Goal: Communication & Community: Answer question/provide support

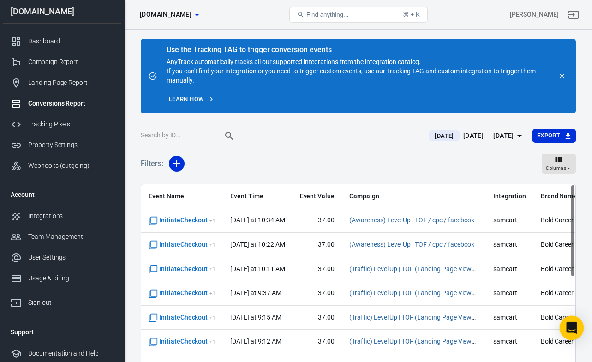
click at [567, 332] on icon "Open Intercom Messenger" at bounding box center [572, 328] width 12 height 12
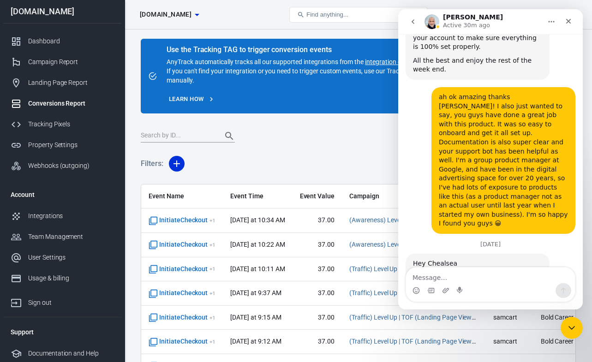
scroll to position [1856, 0]
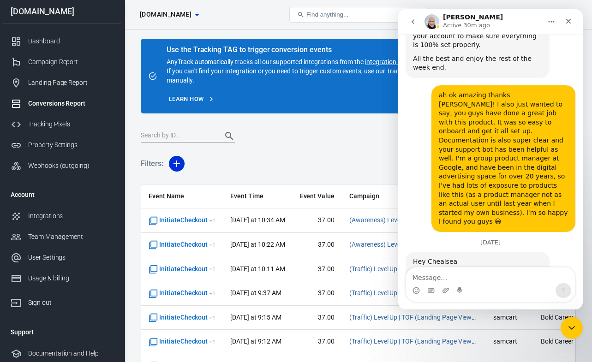
click at [492, 284] on div "Intercom messenger" at bounding box center [490, 290] width 169 height 15
click at [474, 277] on textarea "Message…" at bounding box center [490, 276] width 169 height 16
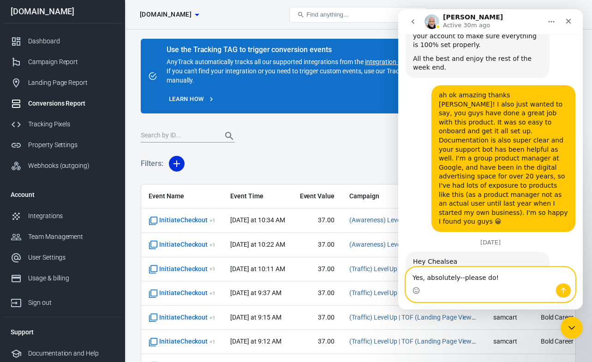
click at [415, 278] on textarea "Yes, absolutely--please do!" at bounding box center [490, 276] width 169 height 16
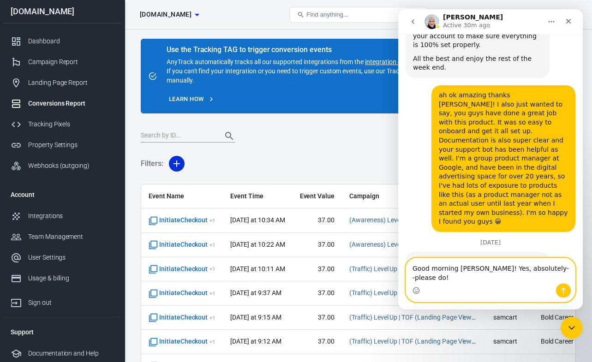
type textarea "Good morning [PERSON_NAME]! Yes, absolutely--please do!"
click at [565, 292] on icon "Send a message…" at bounding box center [563, 290] width 7 height 7
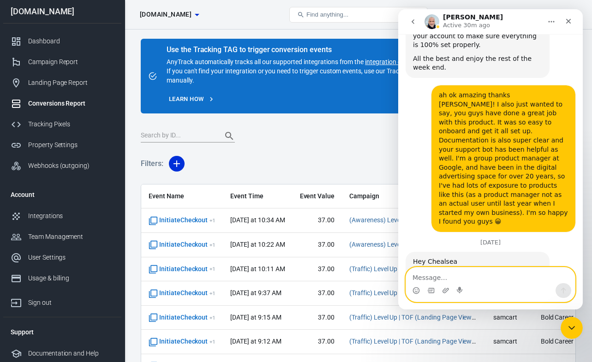
scroll to position [1893, 0]
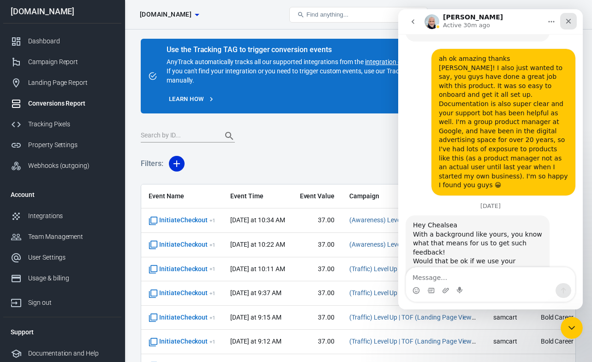
click at [568, 23] on icon "Close" at bounding box center [568, 21] width 7 height 7
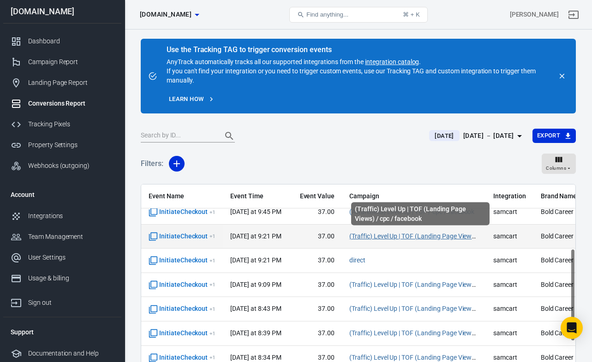
scroll to position [157, 0]
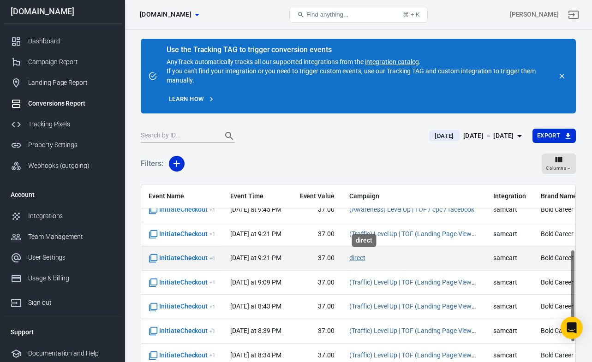
click at [362, 256] on link "direct" at bounding box center [358, 257] width 16 height 7
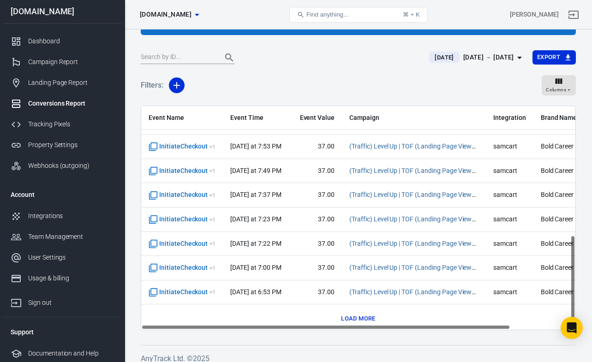
scroll to position [315, 0]
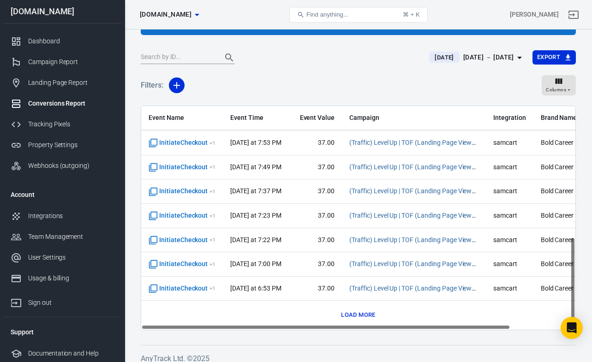
click at [364, 319] on button "Load more" at bounding box center [358, 315] width 39 height 14
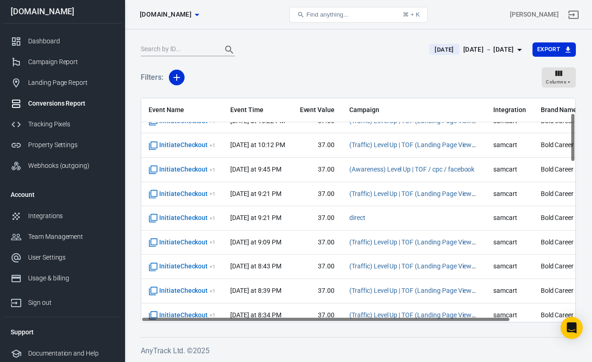
scroll to position [0, 0]
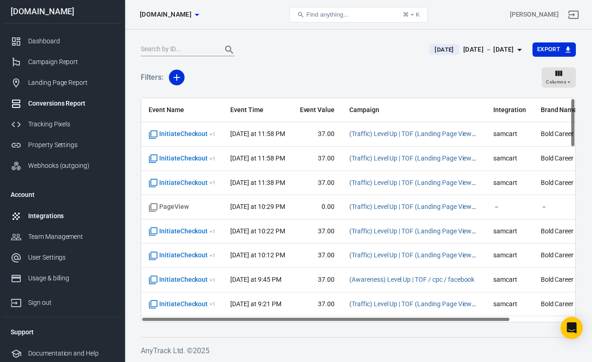
click at [48, 217] on div "Integrations" at bounding box center [71, 216] width 86 height 10
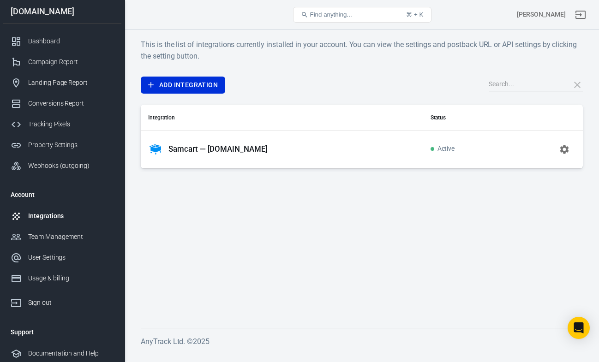
click at [563, 149] on icon "button" at bounding box center [564, 149] width 11 height 11
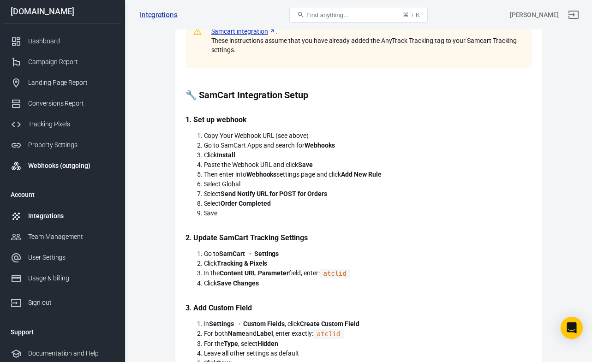
scroll to position [199, 0]
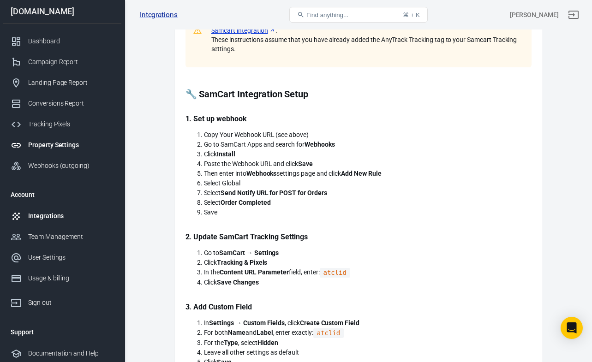
click at [51, 140] on div "Property Settings" at bounding box center [71, 145] width 86 height 10
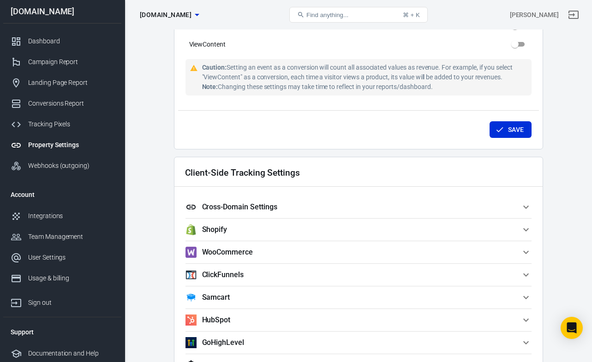
scroll to position [680, 0]
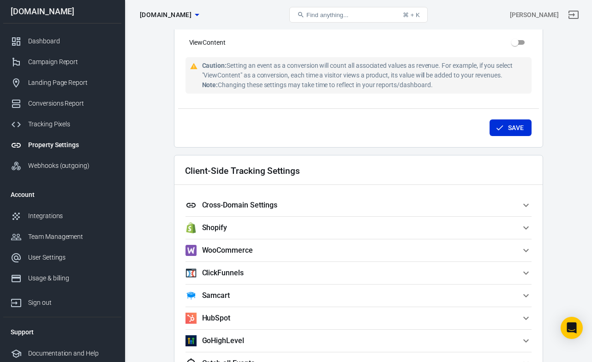
click at [528, 206] on icon "button" at bounding box center [526, 205] width 11 height 11
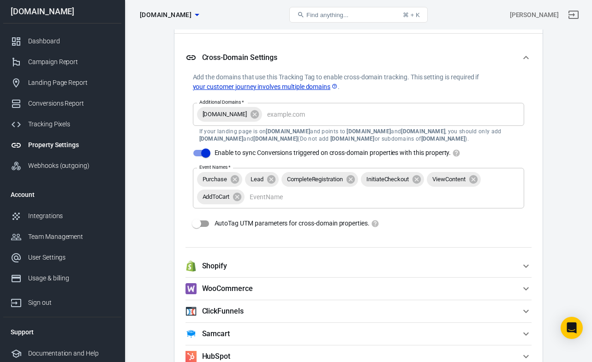
scroll to position [833, 0]
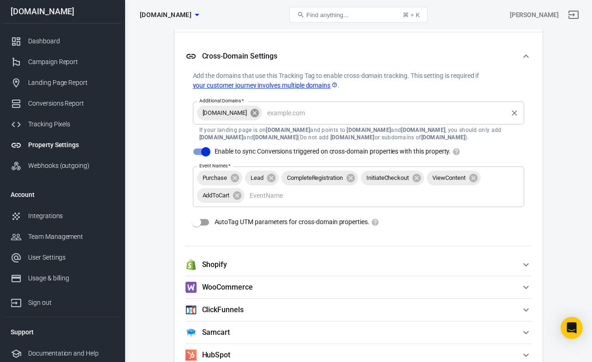
click at [260, 114] on icon at bounding box center [255, 113] width 10 height 10
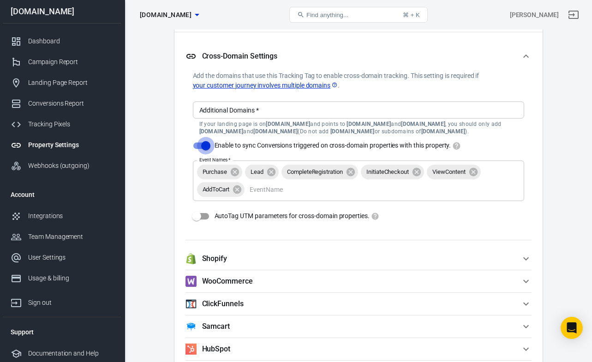
click at [207, 145] on input "Enable to sync Conversions triggered on cross-domain properties with this prope…" at bounding box center [206, 146] width 53 height 18
checkbox input "false"
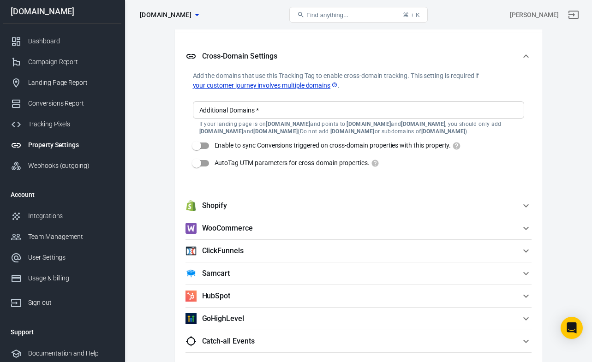
click at [525, 56] on icon "button" at bounding box center [527, 55] width 6 height 3
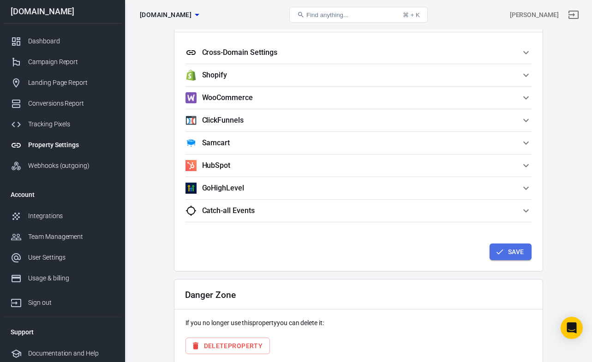
click at [508, 255] on button "Save" at bounding box center [511, 252] width 42 height 17
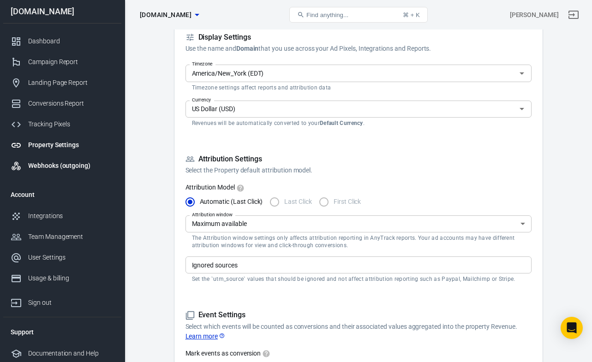
scroll to position [149, 0]
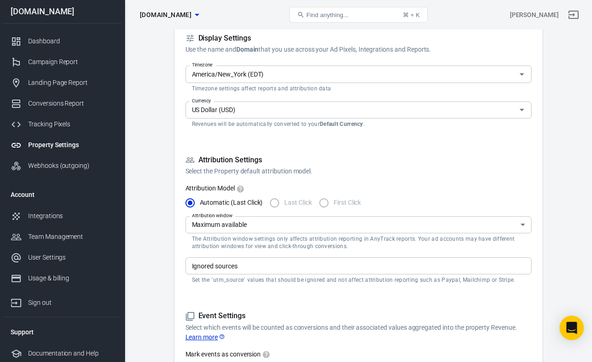
click at [571, 332] on icon "Open Intercom Messenger" at bounding box center [572, 328] width 12 height 12
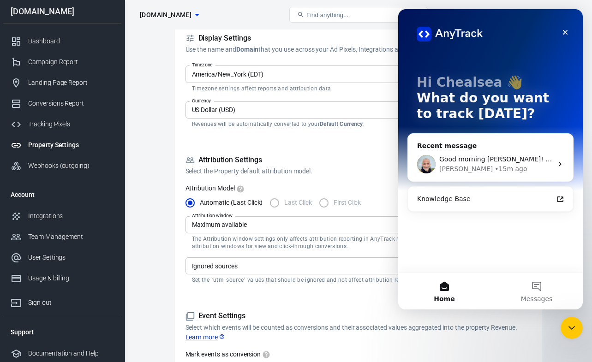
scroll to position [0, 0]
click at [445, 287] on button "Home" at bounding box center [444, 291] width 92 height 37
click at [569, 31] on div "Close" at bounding box center [565, 32] width 17 height 17
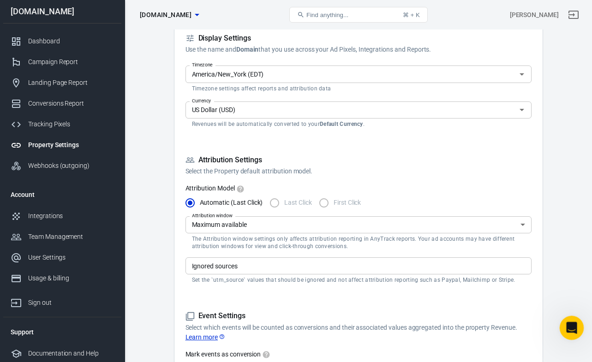
click at [569, 327] on icon "Open Intercom Messenger" at bounding box center [570, 326] width 15 height 15
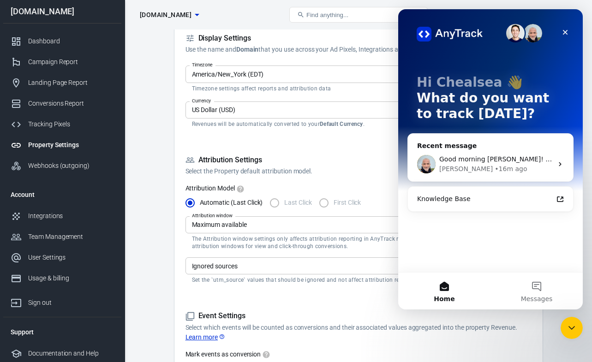
click at [446, 293] on button "Home" at bounding box center [444, 291] width 92 height 37
click at [540, 289] on button "Messages" at bounding box center [537, 291] width 92 height 37
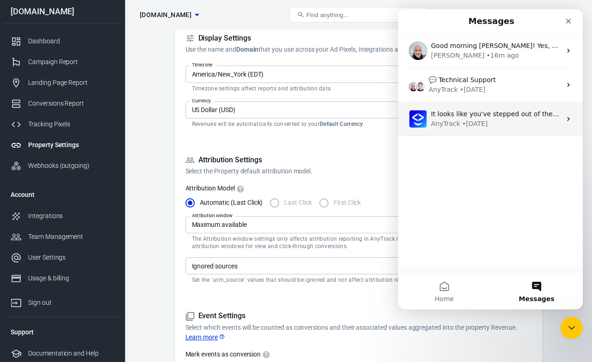
click at [492, 120] on div "AnyTrack • 1d ago" at bounding box center [496, 124] width 130 height 10
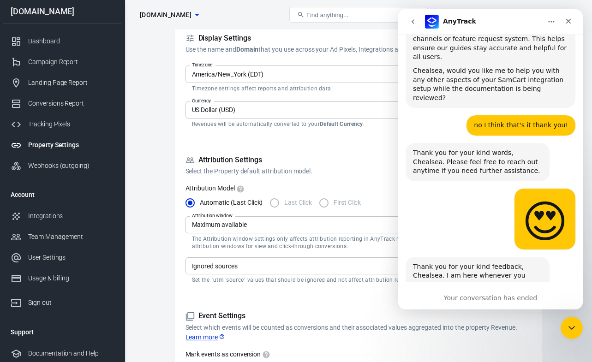
scroll to position [3441, 0]
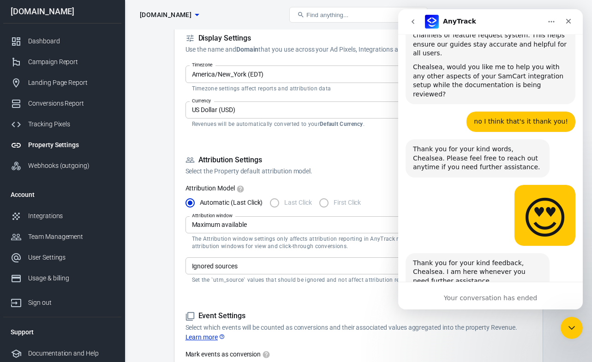
click at [476, 301] on div "Your conversation has ended" at bounding box center [490, 299] width 185 height 10
click at [412, 22] on icon "go back" at bounding box center [413, 21] width 3 height 5
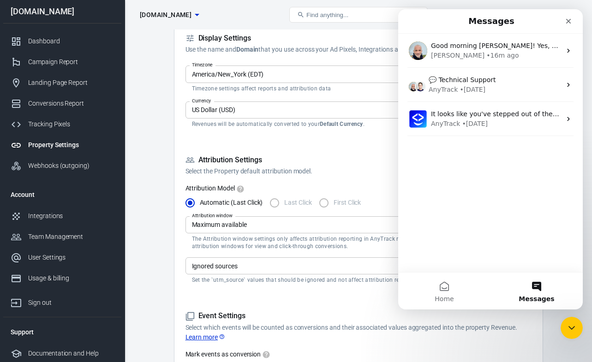
scroll to position [0, 0]
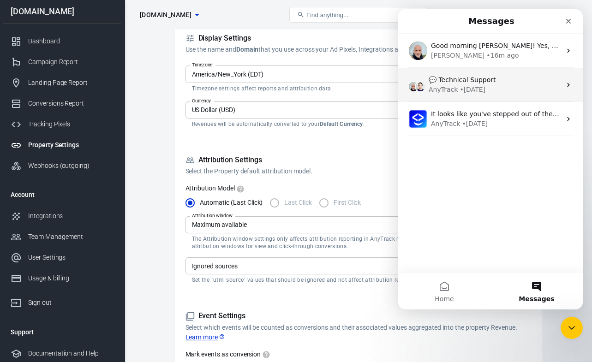
click at [477, 83] on span "💬 Technical Support" at bounding box center [462, 79] width 67 height 7
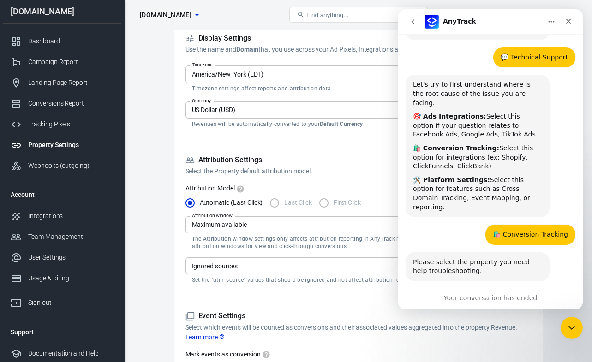
scroll to position [60, 0]
click at [410, 22] on icon "go back" at bounding box center [413, 21] width 7 height 7
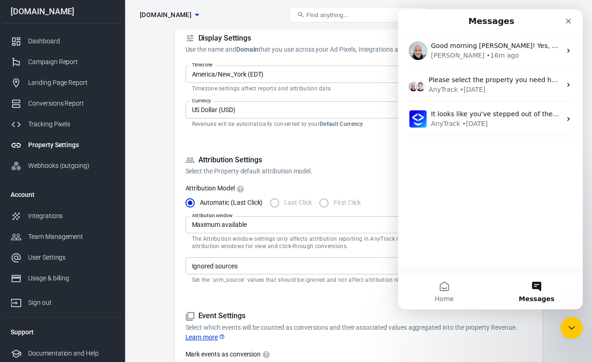
scroll to position [0, 0]
click at [444, 297] on span "Home" at bounding box center [444, 299] width 19 height 6
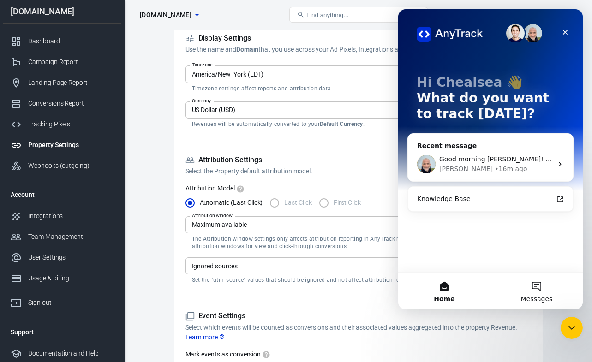
click at [535, 289] on button "Messages" at bounding box center [537, 291] width 92 height 37
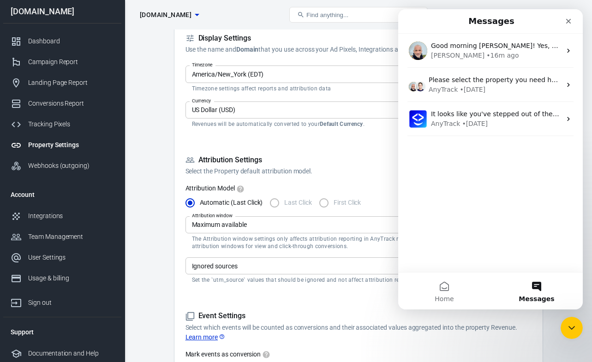
click at [535, 288] on button "Messages" at bounding box center [537, 291] width 92 height 37
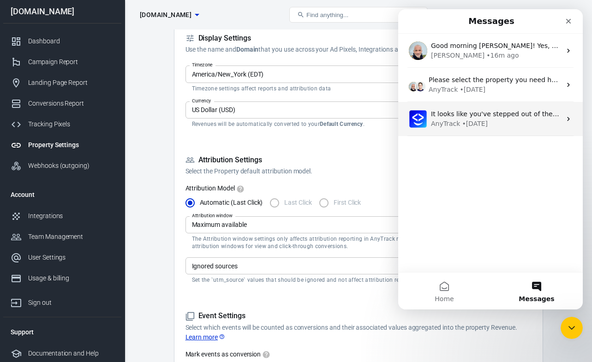
click at [484, 120] on div "• 1d ago" at bounding box center [475, 124] width 26 height 10
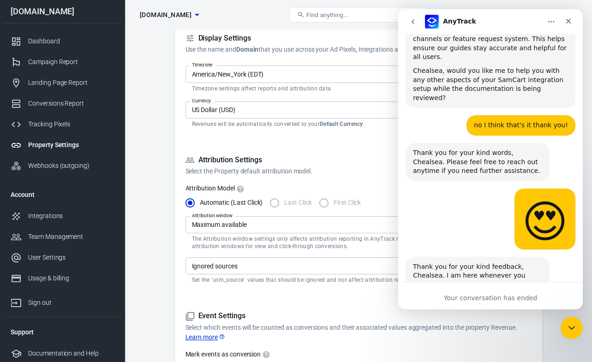
scroll to position [3441, 0]
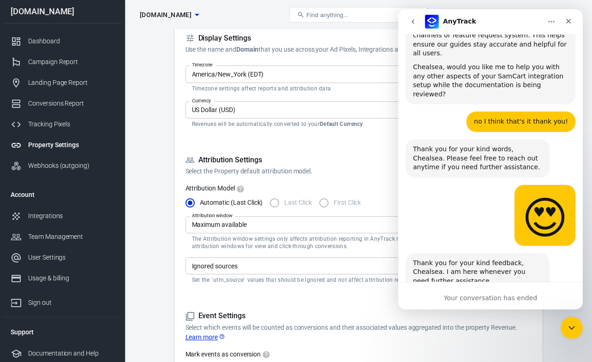
drag, startPoint x: 439, startPoint y: 286, endPoint x: 469, endPoint y: 294, distance: 31.5
click at [444, 289] on div "Your conversation has ended" at bounding box center [490, 296] width 185 height 28
click at [469, 294] on div "Your conversation has ended" at bounding box center [490, 299] width 185 height 10
drag, startPoint x: 463, startPoint y: 265, endPoint x: 448, endPoint y: 233, distance: 35.3
click at [461, 293] on div "It looks like you've stepped out of the chat so I will close the conversation. …" at bounding box center [491, 329] width 170 height 72
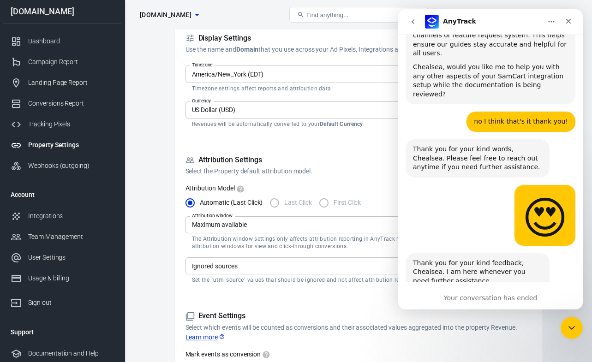
drag, startPoint x: 447, startPoint y: 205, endPoint x: 452, endPoint y: 183, distance: 22.7
click at [447, 293] on div "It looks like you've stepped out of the chat so I will close the conversation. …" at bounding box center [478, 319] width 144 height 52
click at [552, 21] on icon "Home" at bounding box center [552, 21] width 6 height 1
click at [412, 22] on icon "go back" at bounding box center [413, 21] width 3 height 5
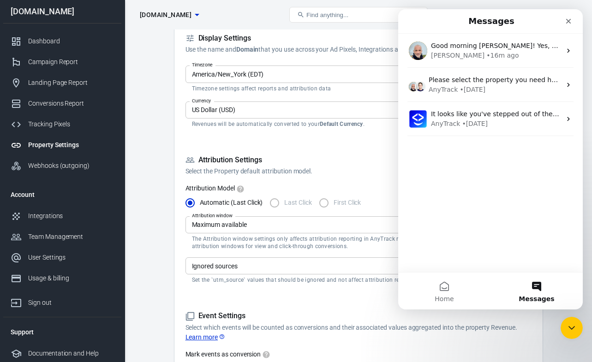
scroll to position [0, 0]
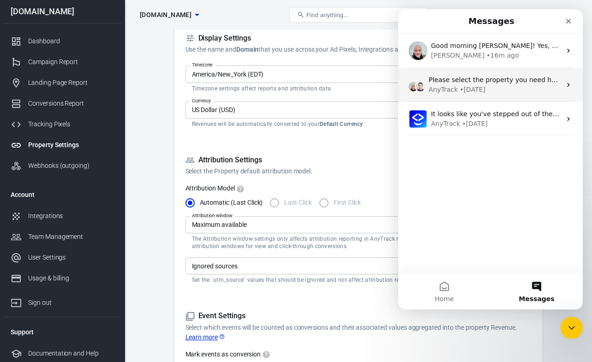
click at [531, 87] on div "AnyTrack • 1d ago" at bounding box center [495, 90] width 133 height 10
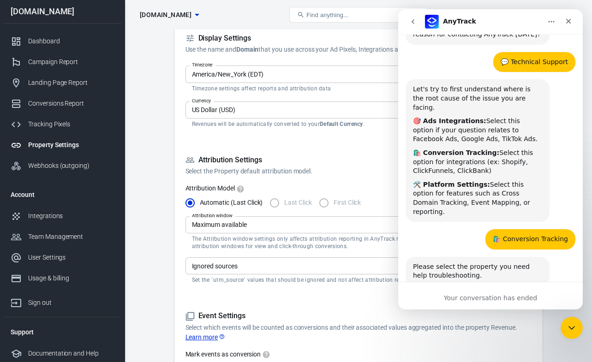
scroll to position [60, 0]
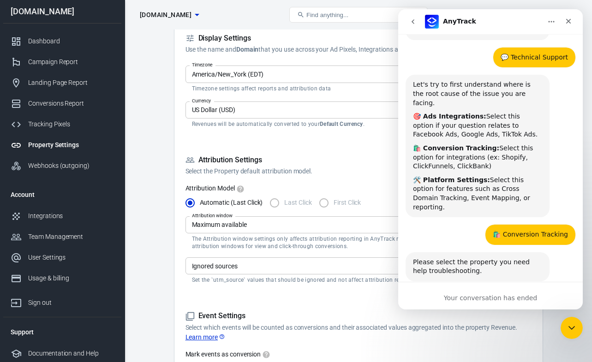
click at [491, 299] on div "Your conversation has ended" at bounding box center [490, 299] width 185 height 10
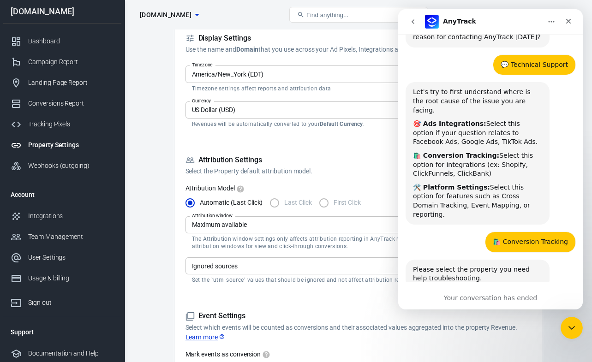
scroll to position [60, 0]
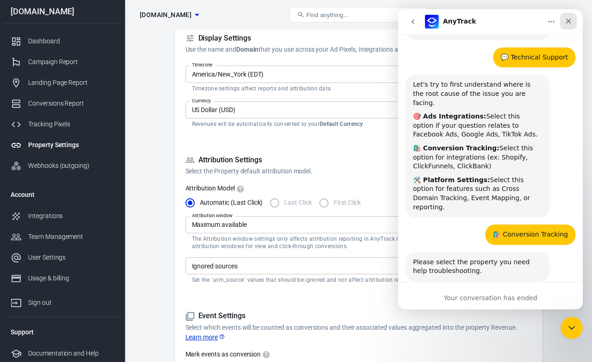
click at [567, 24] on icon "Close" at bounding box center [568, 21] width 7 height 7
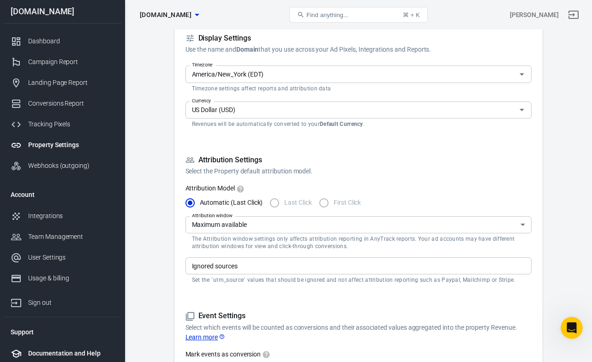
click at [36, 354] on div "Documentation and Help" at bounding box center [71, 354] width 86 height 10
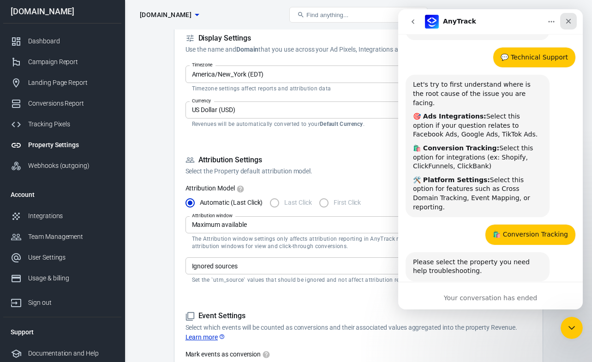
click at [566, 23] on icon "Close" at bounding box center [568, 21] width 7 height 7
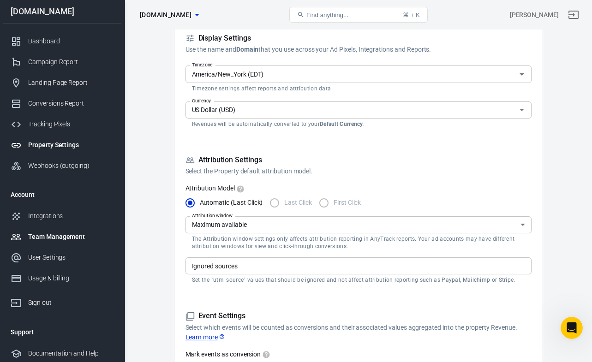
scroll to position [2, 0]
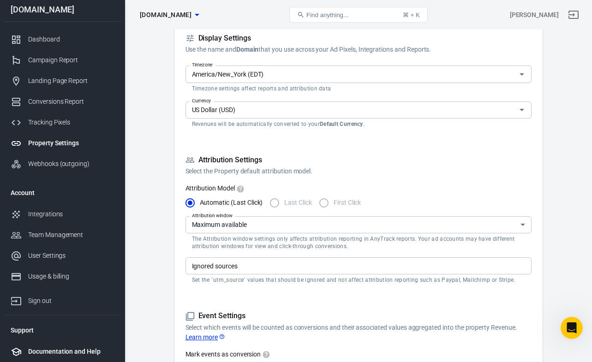
click at [74, 351] on div "Documentation and Help" at bounding box center [71, 352] width 86 height 10
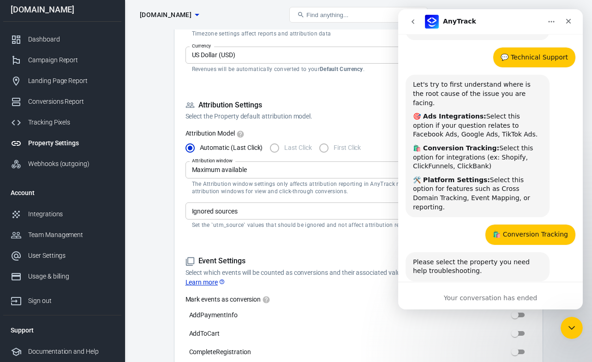
scroll to position [207, 0]
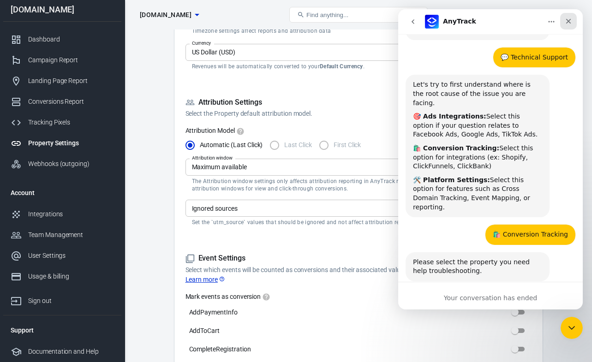
drag, startPoint x: 967, startPoint y: 33, endPoint x: 569, endPoint y: 24, distance: 398.6
click at [569, 24] on icon "Close" at bounding box center [568, 21] width 7 height 7
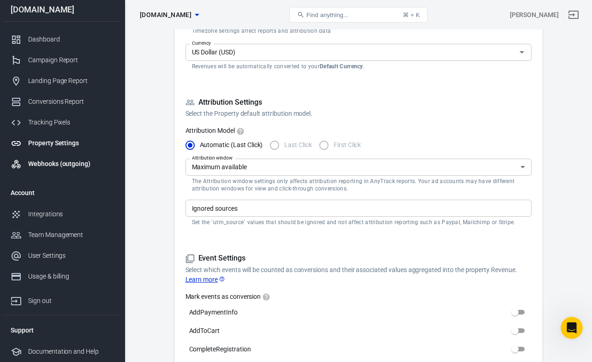
scroll to position [208, 0]
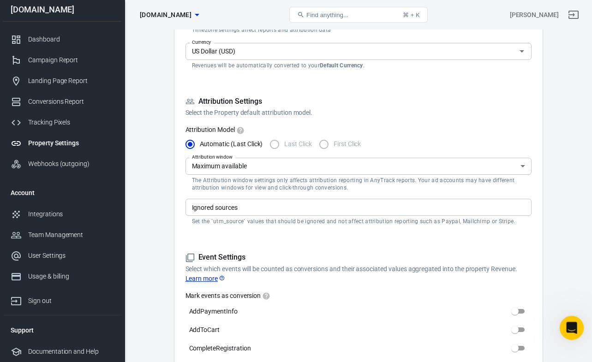
click at [569, 329] on icon "Open Intercom Messenger" at bounding box center [570, 326] width 15 height 15
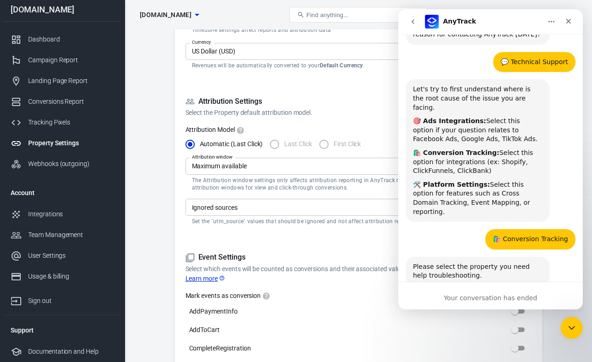
scroll to position [60, 0]
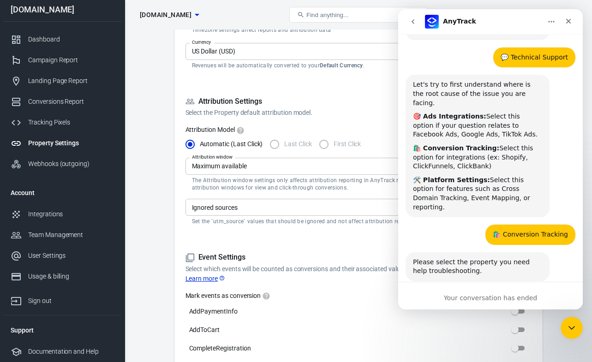
click at [497, 295] on div "Your conversation has ended" at bounding box center [490, 299] width 185 height 10
click at [412, 20] on icon "go back" at bounding box center [413, 21] width 7 height 7
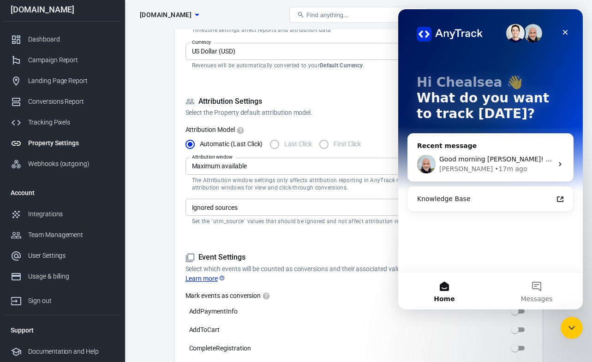
scroll to position [0, 0]
click at [460, 153] on div "Good morning Laurent! Yes, absolutely--please do! Laurent • 17m ago" at bounding box center [490, 164] width 165 height 34
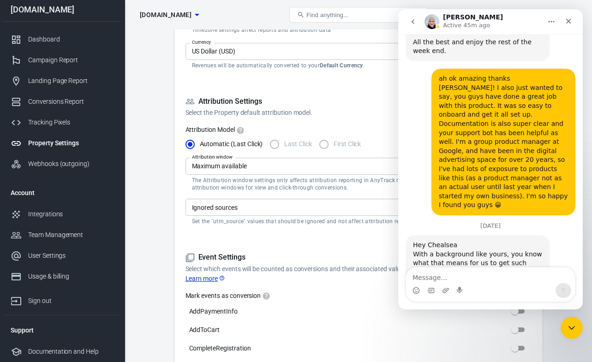
scroll to position [1893, 0]
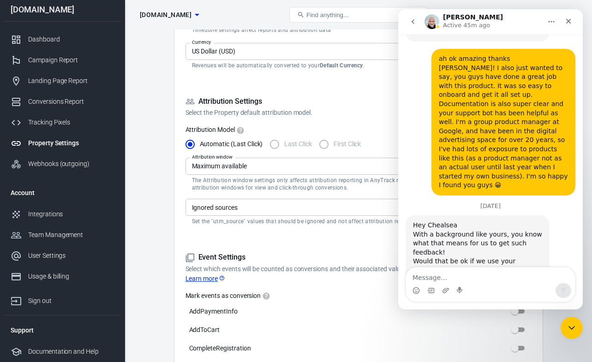
click at [548, 22] on button "Home" at bounding box center [552, 22] width 18 height 18
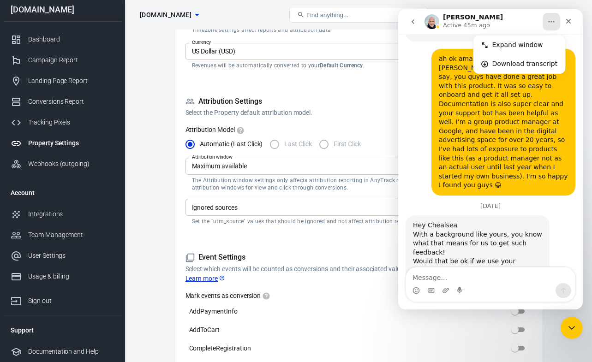
click at [412, 22] on icon "go back" at bounding box center [413, 21] width 7 height 7
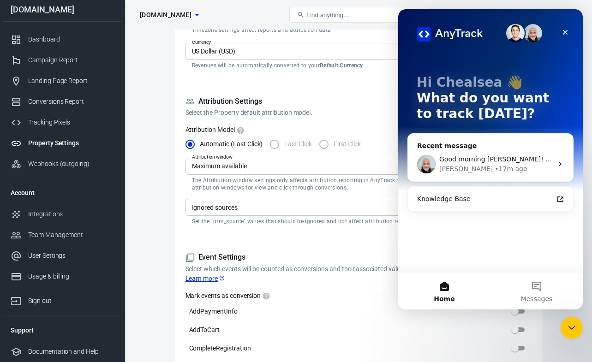
scroll to position [0, 0]
click at [538, 290] on button "Messages" at bounding box center [537, 291] width 92 height 37
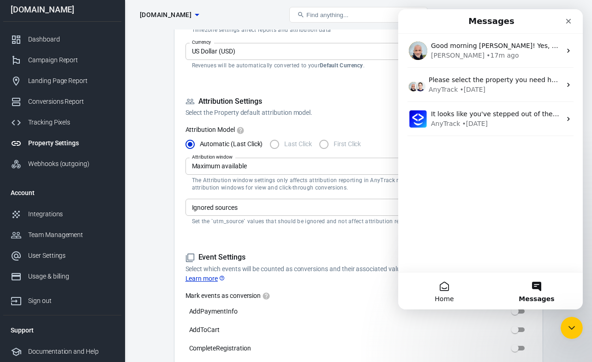
click at [438, 286] on button "Home" at bounding box center [444, 291] width 92 height 37
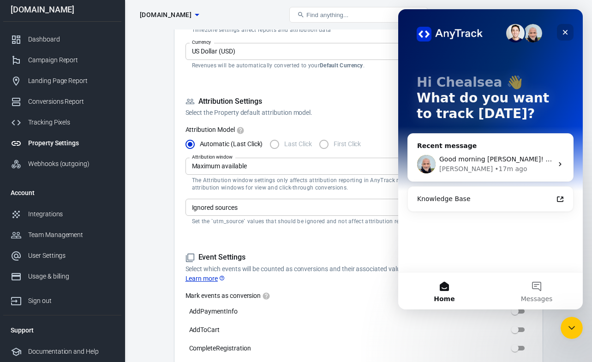
click at [562, 30] on icon "Close" at bounding box center [565, 32] width 7 height 7
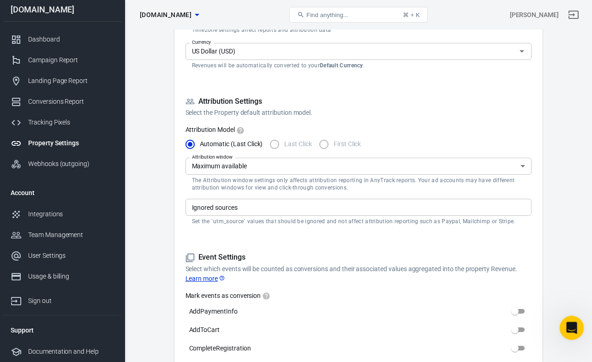
click at [567, 324] on icon "Open Intercom Messenger" at bounding box center [570, 326] width 15 height 15
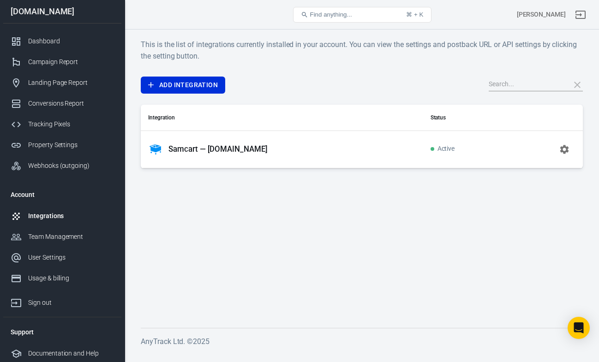
click at [20, 334] on li "Support" at bounding box center [62, 332] width 118 height 22
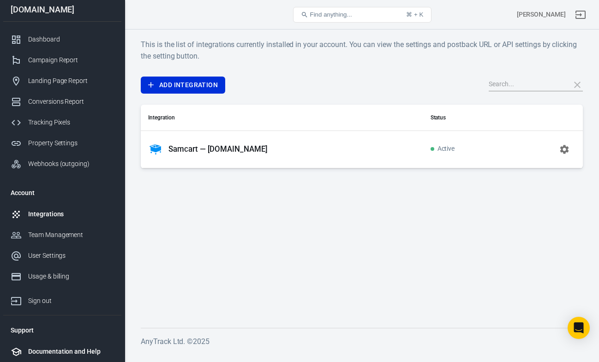
click at [42, 355] on div "Documentation and Help" at bounding box center [71, 352] width 86 height 10
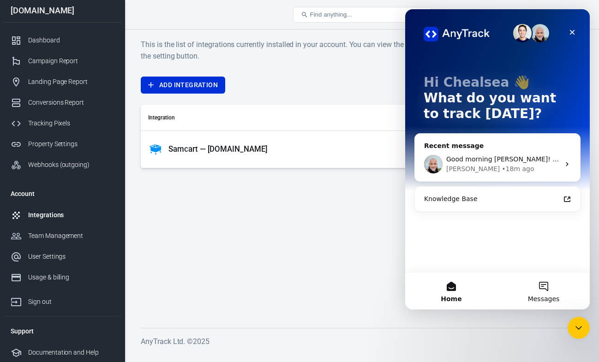
click at [544, 285] on button "Messages" at bounding box center [544, 291] width 92 height 37
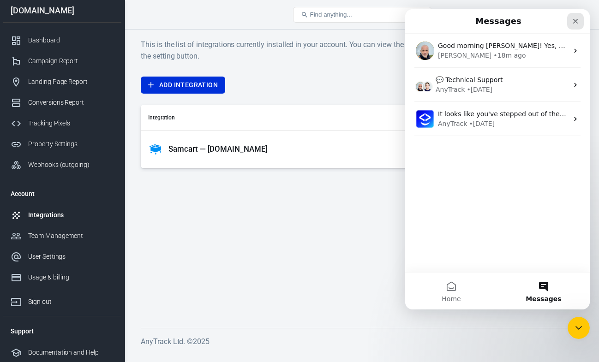
click at [572, 24] on div "Close" at bounding box center [575, 21] width 17 height 17
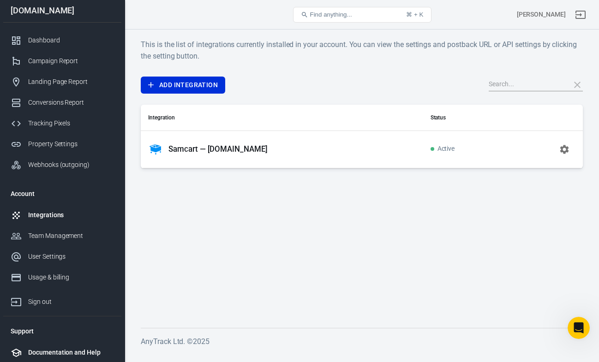
scroll to position [2, 0]
click at [38, 353] on div "Documentation and Help" at bounding box center [71, 352] width 86 height 10
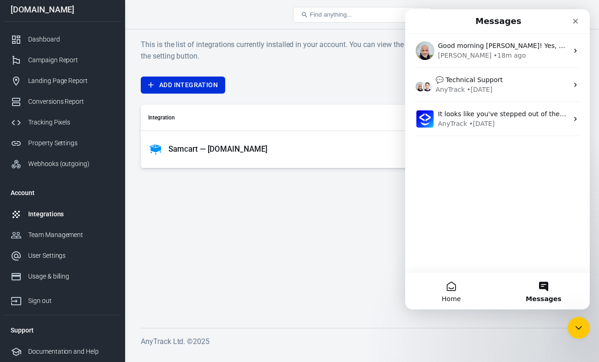
click at [448, 289] on button "Home" at bounding box center [451, 291] width 92 height 37
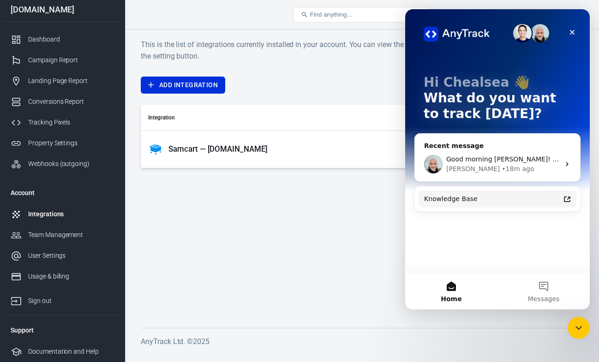
click at [465, 202] on div "Knowledge Base" at bounding box center [492, 199] width 136 height 10
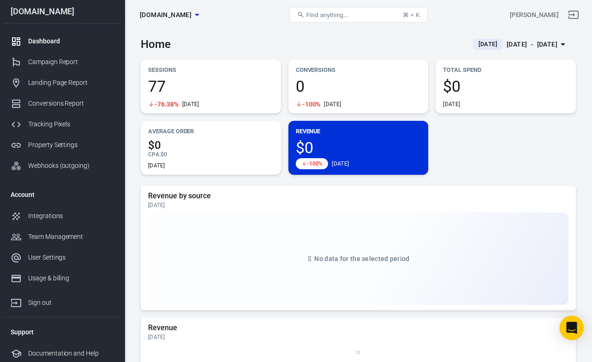
click at [570, 332] on icon "Open Intercom Messenger" at bounding box center [572, 328] width 12 height 12
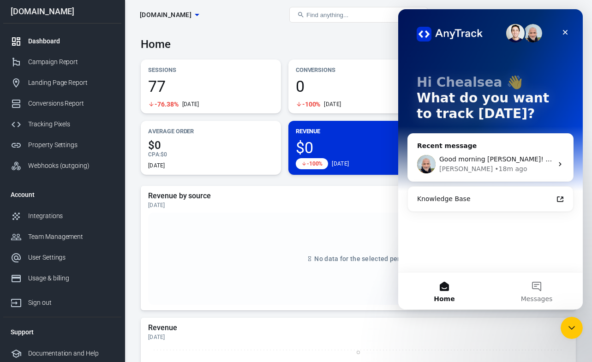
click at [421, 247] on div "Hi [PERSON_NAME] 👋 What do you want to track [DATE]? Recent message Good mornin…" at bounding box center [490, 140] width 185 height 263
drag, startPoint x: 568, startPoint y: 256, endPoint x: 561, endPoint y: 263, distance: 10.1
click at [568, 256] on div "Hi [PERSON_NAME] 👋 What do you want to track [DATE]? Recent message Good mornin…" at bounding box center [490, 140] width 185 height 263
click at [538, 290] on button "Messages" at bounding box center [537, 291] width 92 height 37
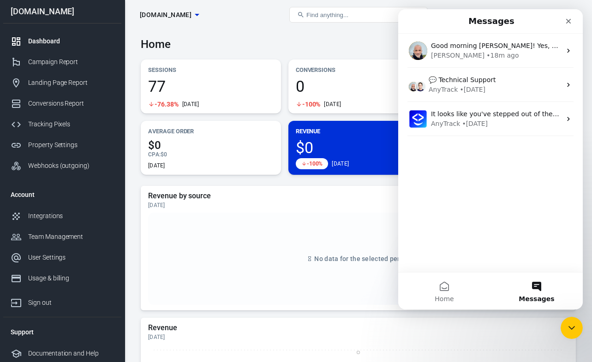
click at [526, 256] on div "Good morning [PERSON_NAME]! Yes, absolutely--please do! [PERSON_NAME] • 18m ago…" at bounding box center [490, 153] width 185 height 239
click at [565, 25] on div "Close" at bounding box center [569, 21] width 17 height 17
